Goal: Information Seeking & Learning: Learn about a topic

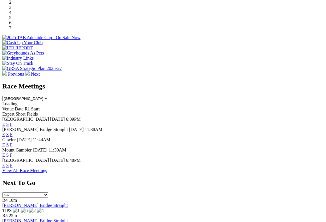
scroll to position [186, 0]
click at [13, 132] on link "F" at bounding box center [11, 134] width 3 height 5
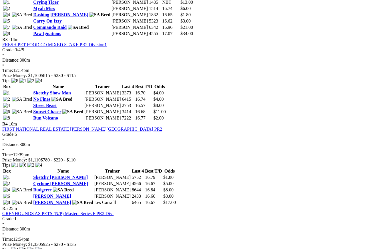
scroll to position [437, 0]
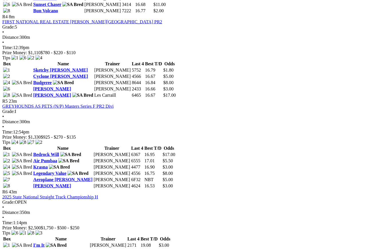
scroll to position [546, 0]
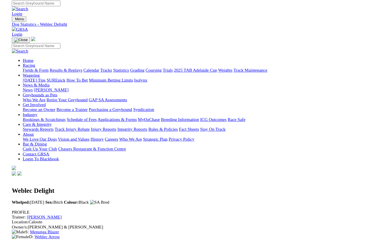
scroll to position [5, 0]
